Goal: Task Accomplishment & Management: Use online tool/utility

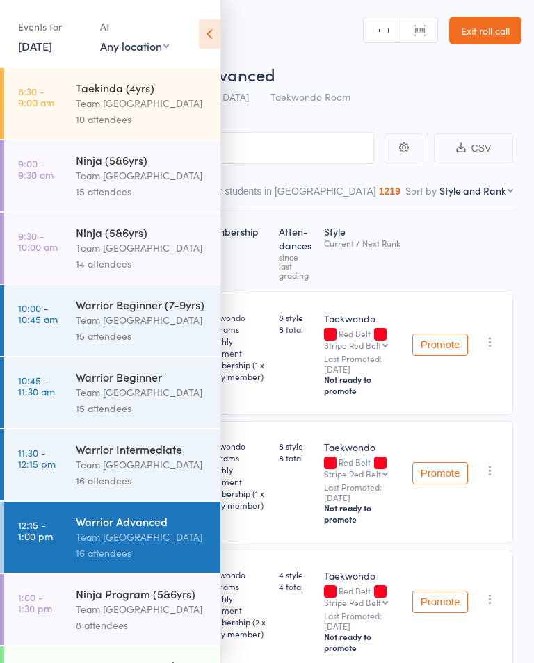
click at [209, 27] on icon at bounding box center [210, 33] width 22 height 29
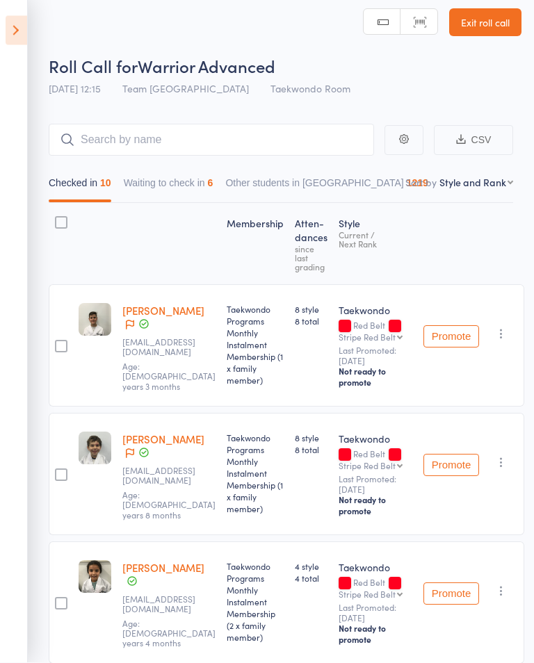
scroll to position [8, 0]
click at [186, 184] on button "Waiting to check in 6" at bounding box center [169, 186] width 90 height 32
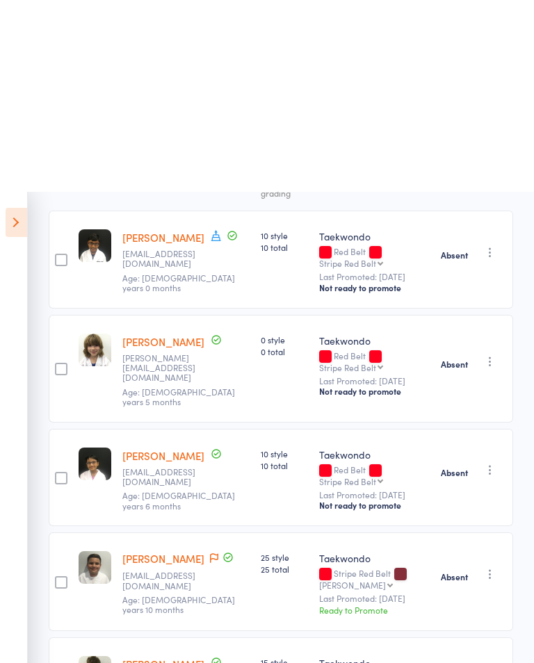
scroll to position [0, 0]
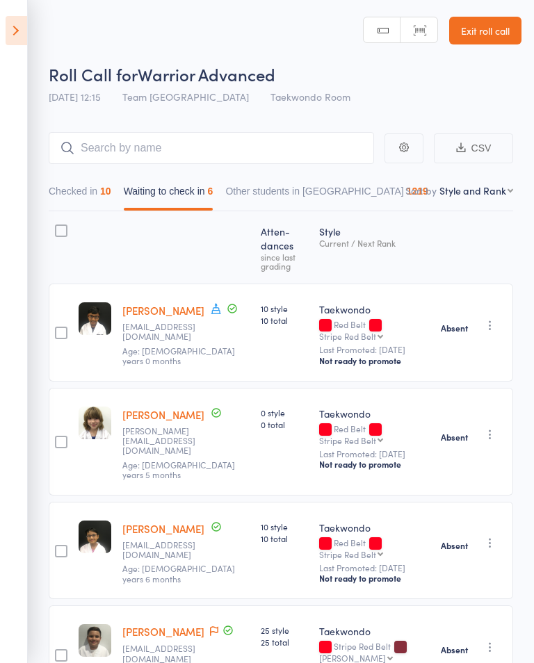
click at [16, 33] on icon at bounding box center [17, 30] width 22 height 29
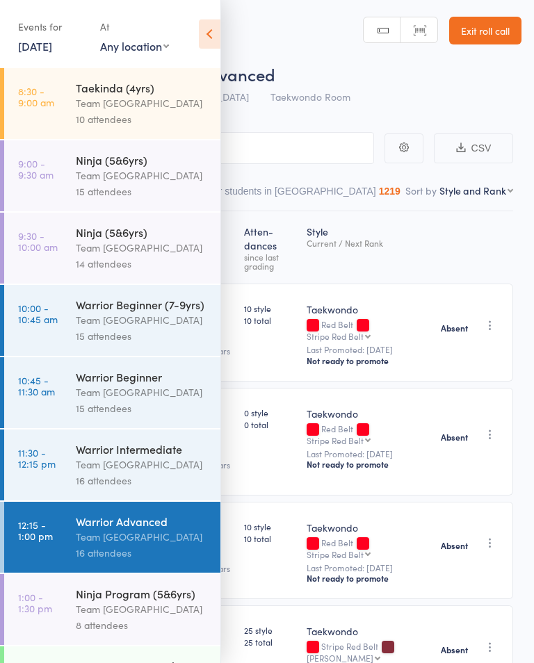
click at [127, 617] on div "Team [GEOGRAPHIC_DATA]" at bounding box center [142, 609] width 133 height 16
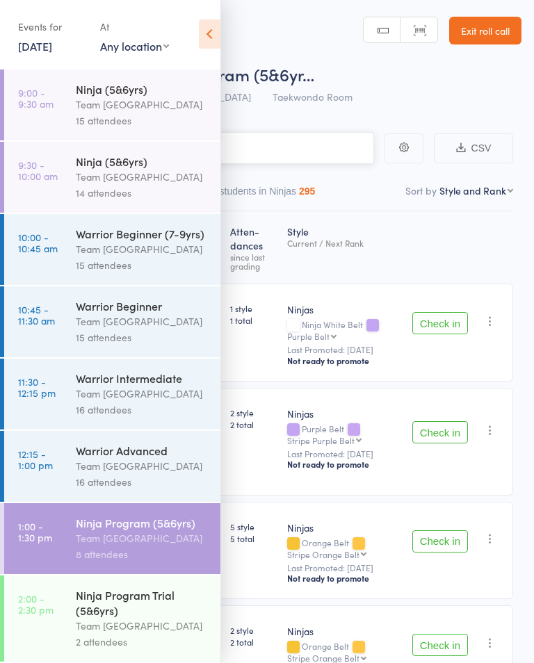
scroll to position [85, 0]
click at [215, 29] on icon at bounding box center [210, 33] width 22 height 29
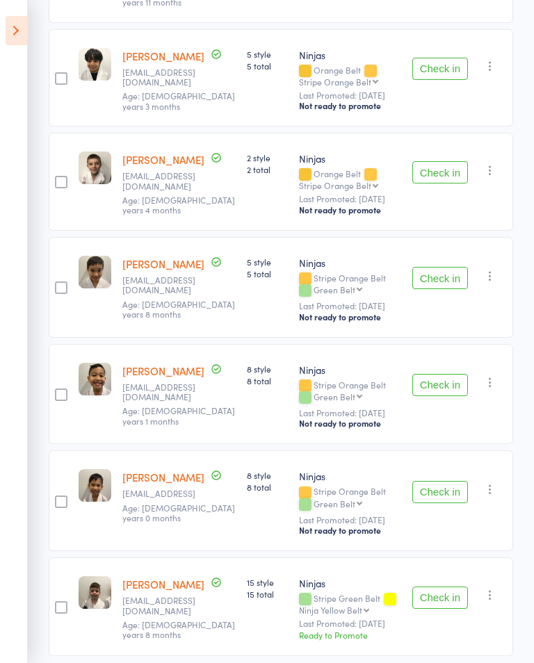
scroll to position [475, 0]
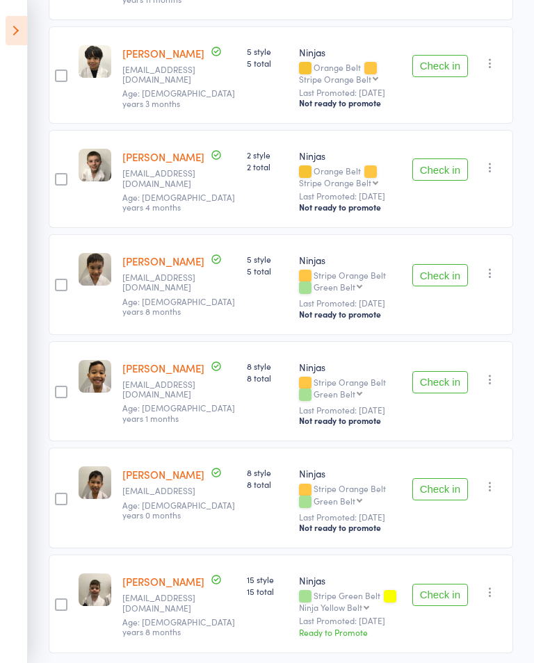
click at [439, 264] on button "Check in" at bounding box center [440, 275] width 56 height 22
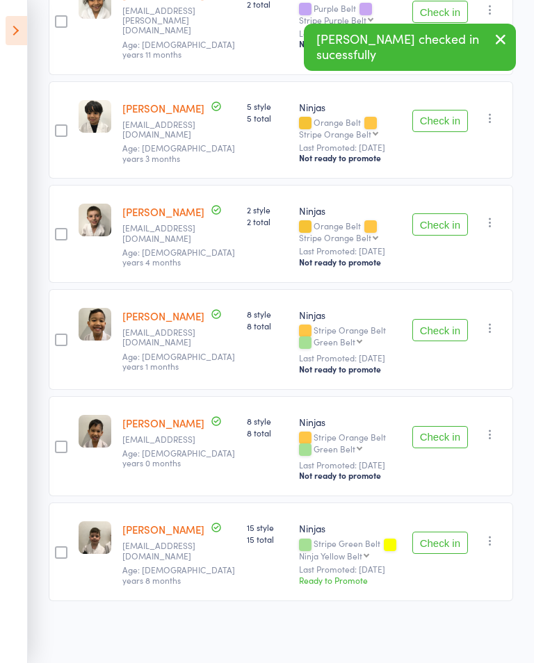
scroll to position [387, 0]
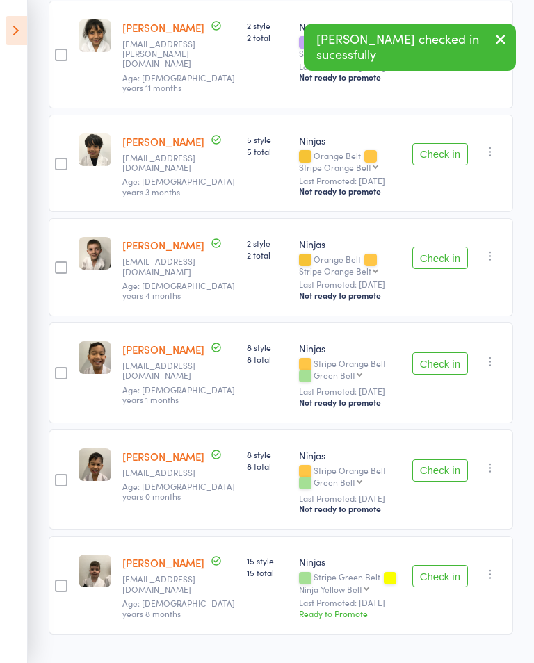
click at [442, 354] on button "Check in" at bounding box center [440, 363] width 56 height 22
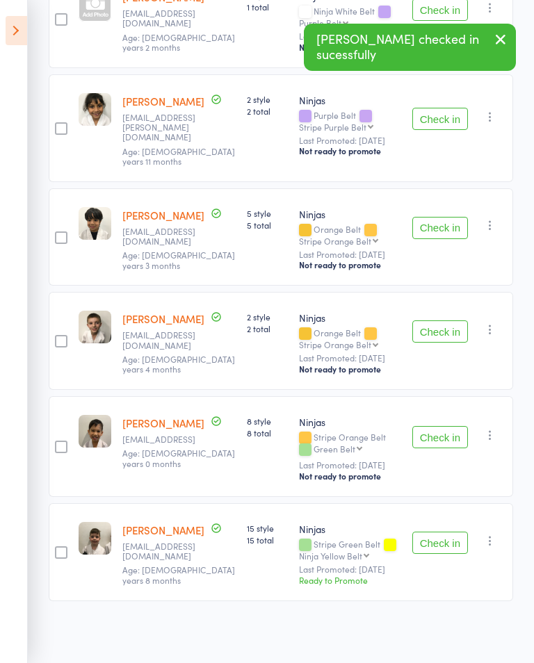
scroll to position [283, 0]
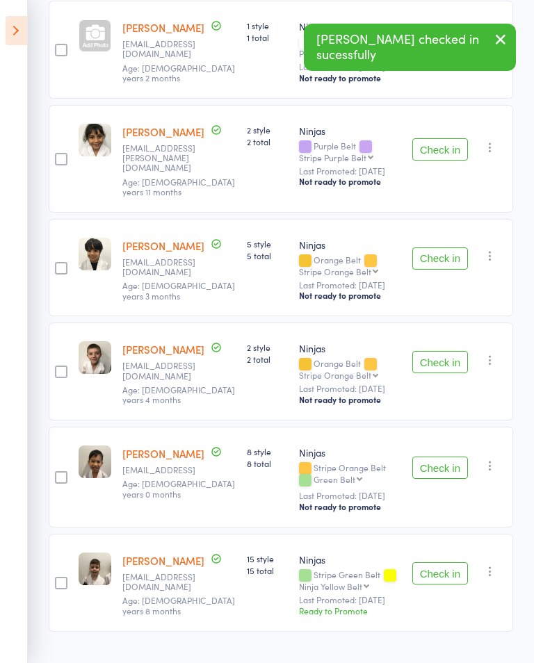
click at [441, 459] on button "Check in" at bounding box center [440, 468] width 56 height 22
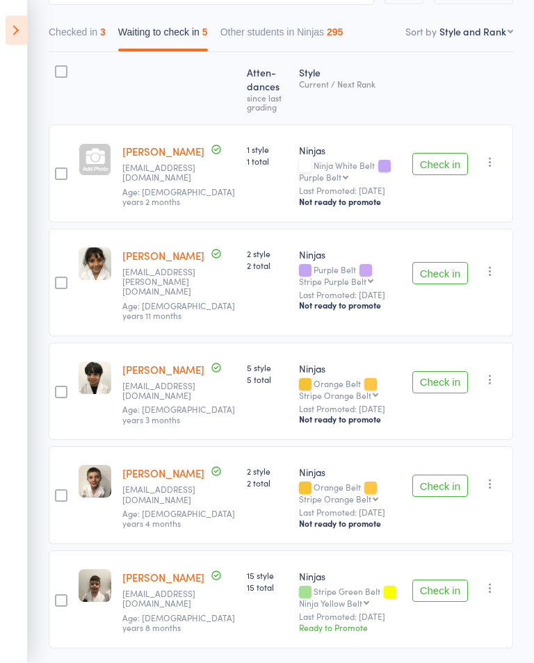
scroll to position [179, 0]
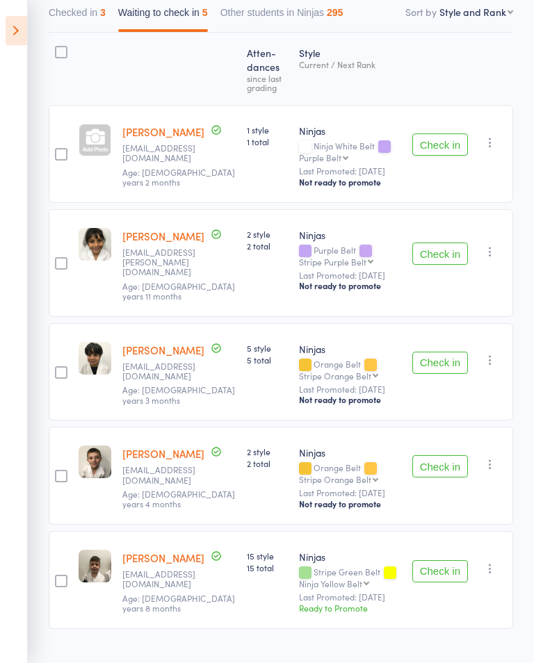
click at [441, 143] on button "Check in" at bounding box center [440, 144] width 56 height 22
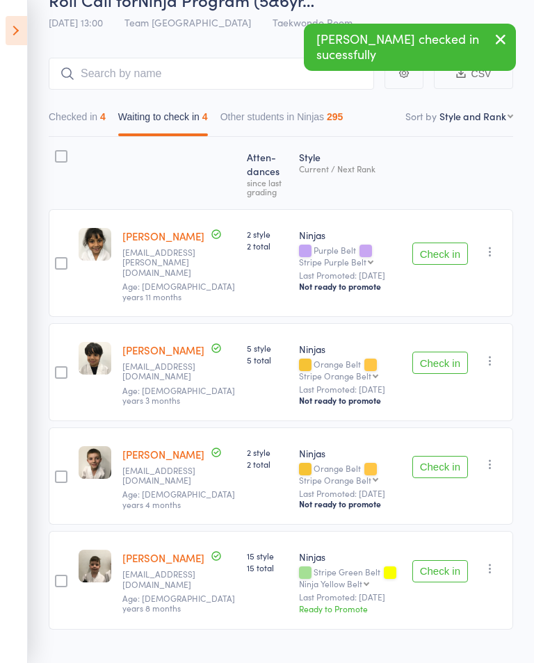
click at [90, 120] on button "Checked in 4" at bounding box center [77, 120] width 57 height 32
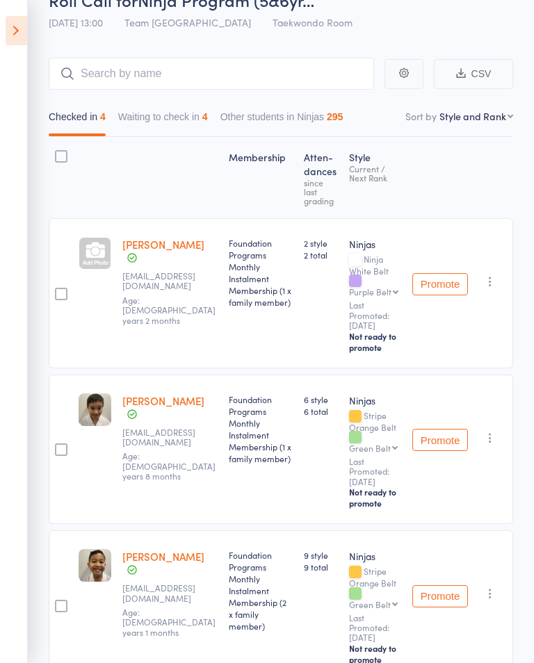
click at [179, 117] on button "Waiting to check in 4" at bounding box center [163, 120] width 90 height 32
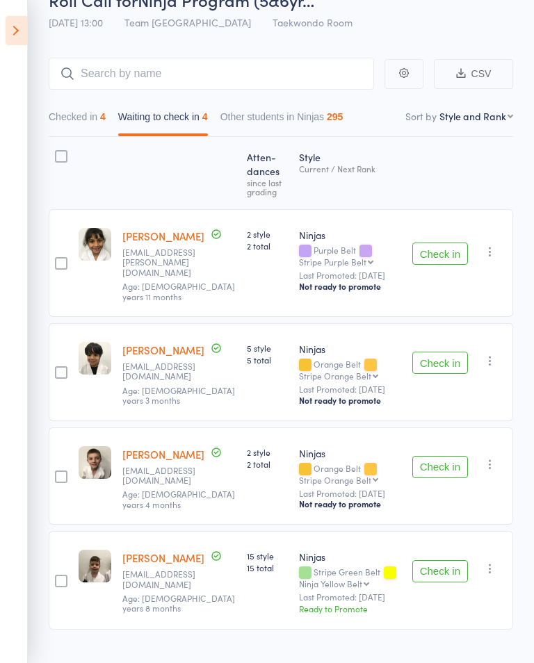
click at [436, 355] on button "Check in" at bounding box center [440, 363] width 56 height 22
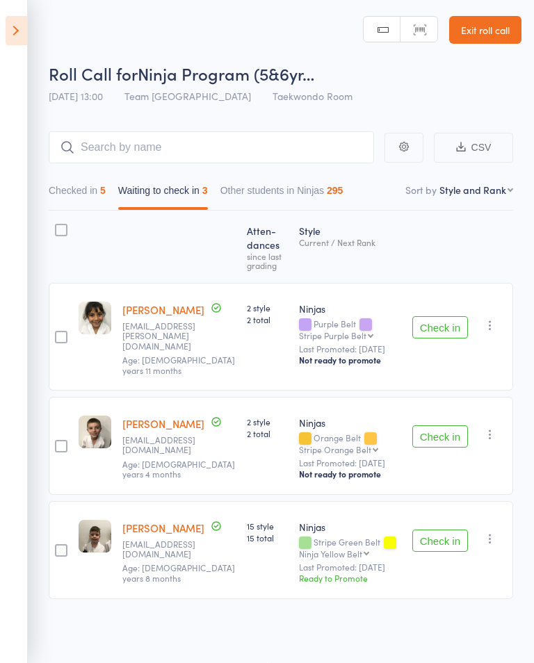
click at [440, 431] on button "Check in" at bounding box center [440, 436] width 56 height 22
